Goal: Task Accomplishment & Management: Complete application form

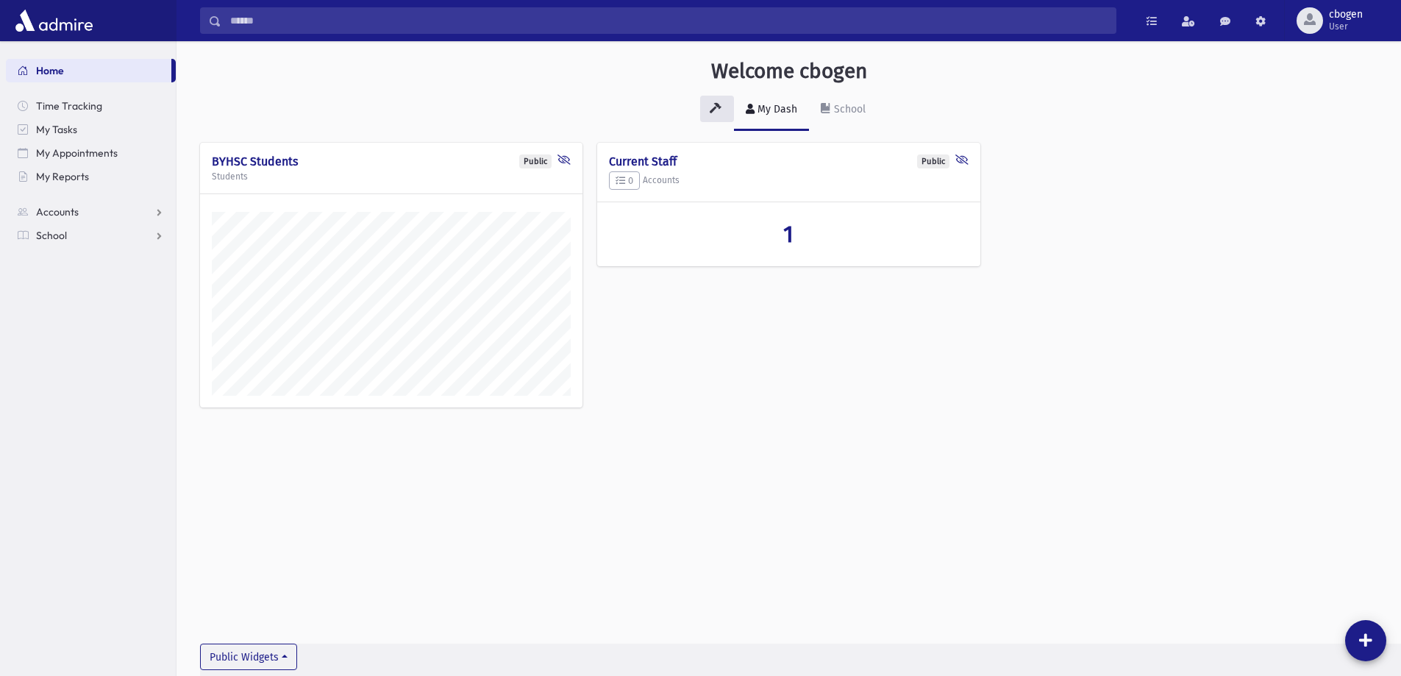
scroll to position [668, 1224]
click at [53, 238] on span "School" at bounding box center [51, 235] width 31 height 13
click at [69, 287] on span "Attendance" at bounding box center [71, 282] width 54 height 13
click at [84, 304] on link "Entry" at bounding box center [91, 306] width 170 height 24
click at [62, 306] on span "Entry" at bounding box center [68, 305] width 25 height 13
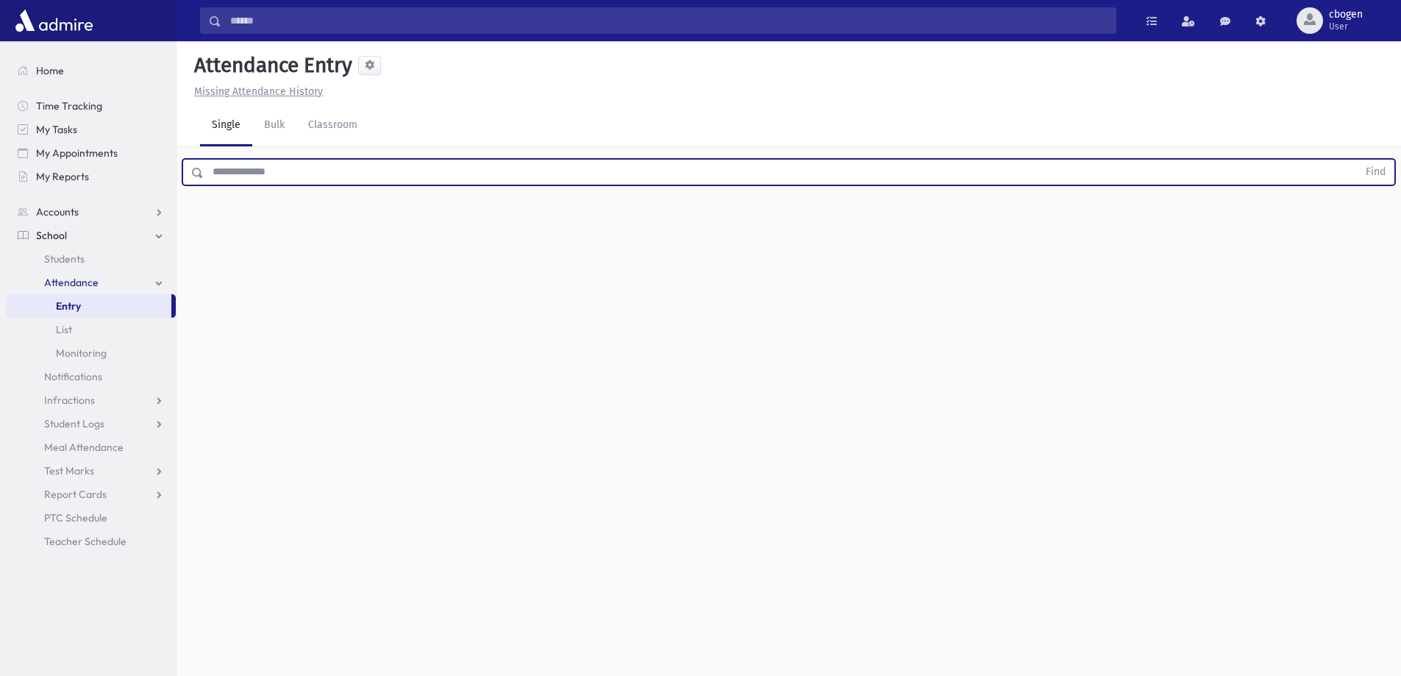
click at [320, 174] on input "text" at bounding box center [781, 172] width 1154 height 26
